Goal: Information Seeking & Learning: Find specific fact

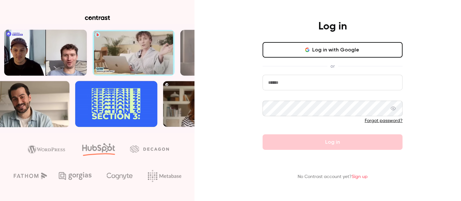
type input "**********"
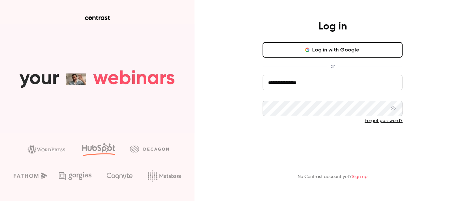
click at [321, 140] on button "Log in" at bounding box center [333, 143] width 140 height 16
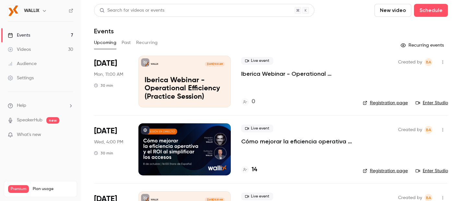
click at [45, 12] on icon "button" at bounding box center [44, 10] width 5 height 5
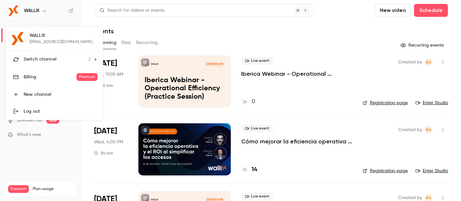
click at [40, 58] on span "Switch channel" at bounding box center [40, 59] width 33 height 7
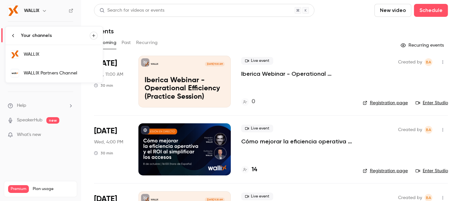
click at [56, 73] on div "WALLIX Partners Channel" at bounding box center [61, 73] width 74 height 6
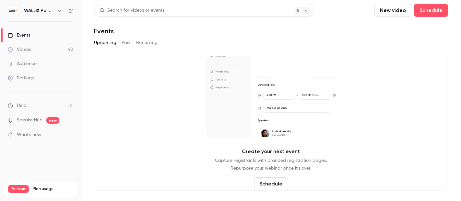
click at [125, 43] on button "Past" at bounding box center [126, 43] width 9 height 10
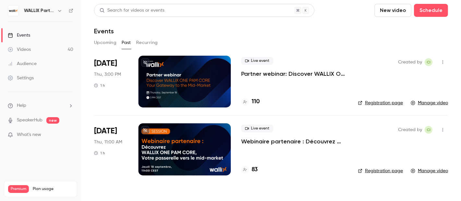
click at [420, 104] on link "Manage video" at bounding box center [429, 103] width 37 height 6
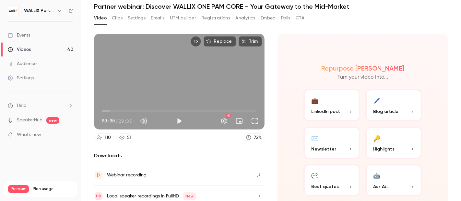
scroll to position [49, 0]
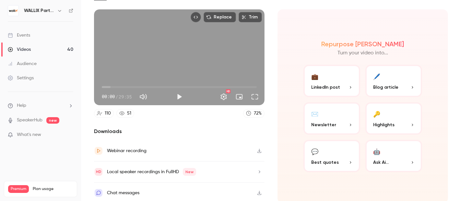
click at [336, 125] on p "Newsletter" at bounding box center [331, 125] width 41 height 7
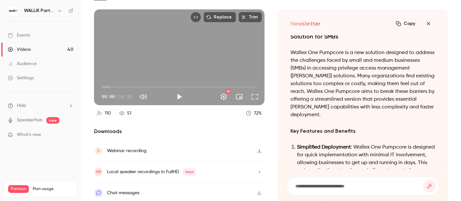
scroll to position [-481, 0]
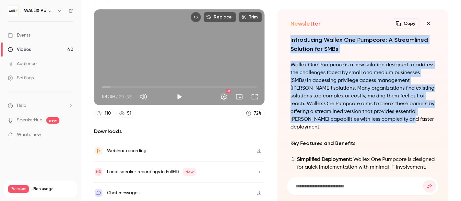
drag, startPoint x: 288, startPoint y: 39, endPoint x: 340, endPoint y: 127, distance: 102.2
copy div "Introducing Wallex One Pumpcore: A Streamlined Solution for SMBs Wallex One Pum…"
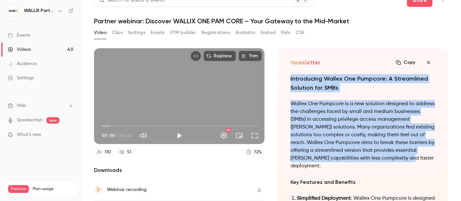
scroll to position [0, 0]
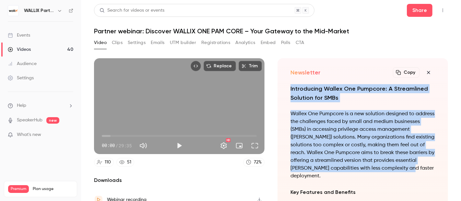
click at [119, 43] on button "Clips" at bounding box center [117, 43] width 11 height 10
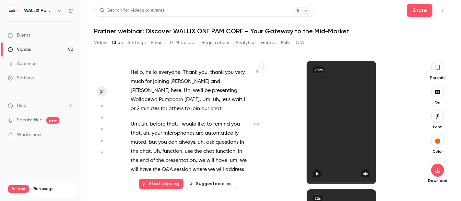
drag, startPoint x: 100, startPoint y: 42, endPoint x: 115, endPoint y: 49, distance: 16.6
click at [100, 42] on button "Video" at bounding box center [100, 43] width 13 height 10
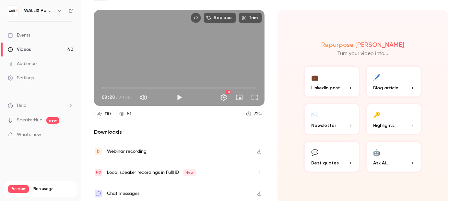
scroll to position [49, 0]
click at [314, 154] on div "💬" at bounding box center [314, 152] width 7 height 10
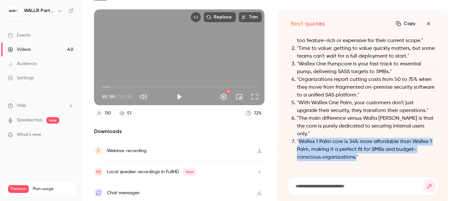
drag, startPoint x: 297, startPoint y: 140, endPoint x: 373, endPoint y: 160, distance: 78.0
click at [373, 160] on div "QUOTES "Many organizations need pump but find most solutions too feature-rich o…" at bounding box center [363, 90] width 145 height 157
copy li "Wallex 1 Palm core is 34% more affordable than Wallex 1 Palm, making it a perfe…"
click at [350, 148] on li ""Wallex 1 Palm core is 34% more affordable than Wallex 1 Palm, making it a perf…" at bounding box center [366, 149] width 138 height 23
drag, startPoint x: 297, startPoint y: 139, endPoint x: 373, endPoint y: 158, distance: 77.5
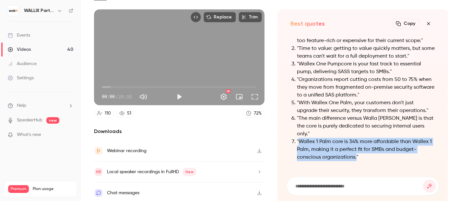
click at [373, 158] on li ""Wallex 1 Palm core is 34% more affordable than Wallex 1 Palm, making it a perf…" at bounding box center [366, 149] width 138 height 23
copy li "Wallex 1 Palm core is 34% more affordable than Wallex 1 Palm, making it a perfe…"
